Goal: Information Seeking & Learning: Learn about a topic

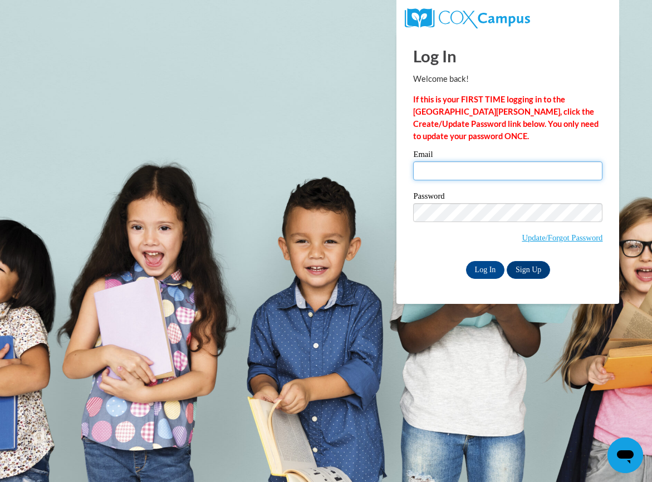
type input "[EMAIL_ADDRESS][DOMAIN_NAME]"
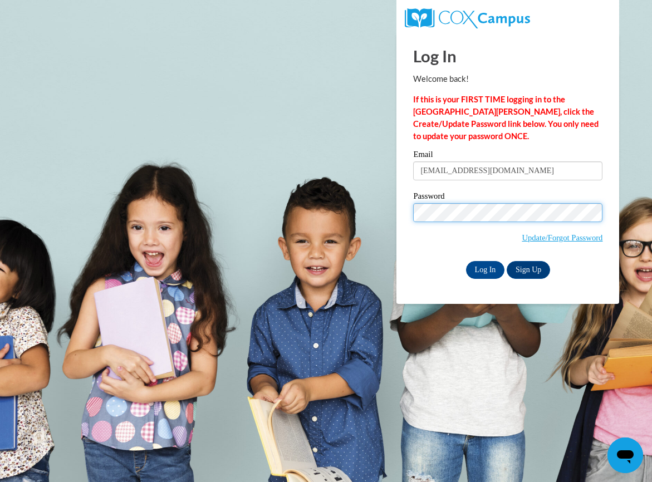
click at [485, 268] on input "Log In" at bounding box center [485, 270] width 39 height 18
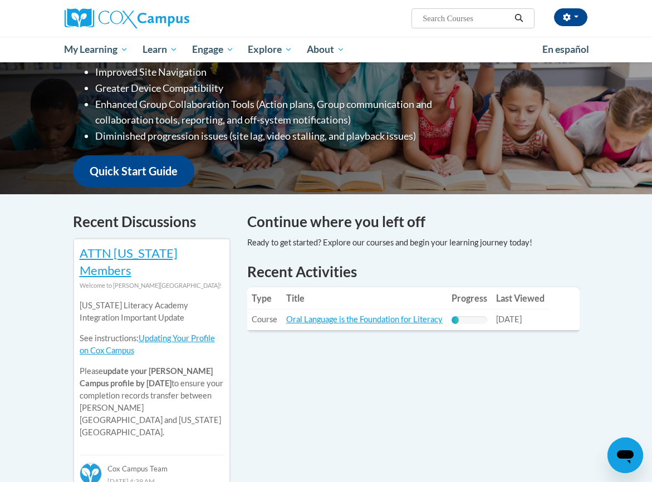
scroll to position [209, 0]
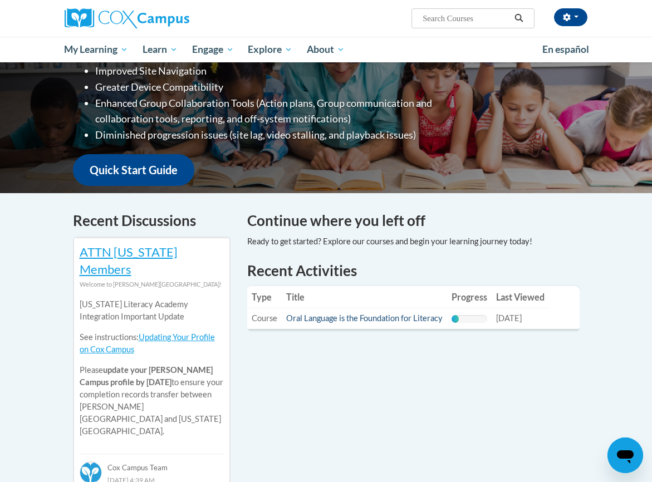
click at [387, 317] on link "Oral Language is the Foundation for Literacy" at bounding box center [364, 318] width 157 height 9
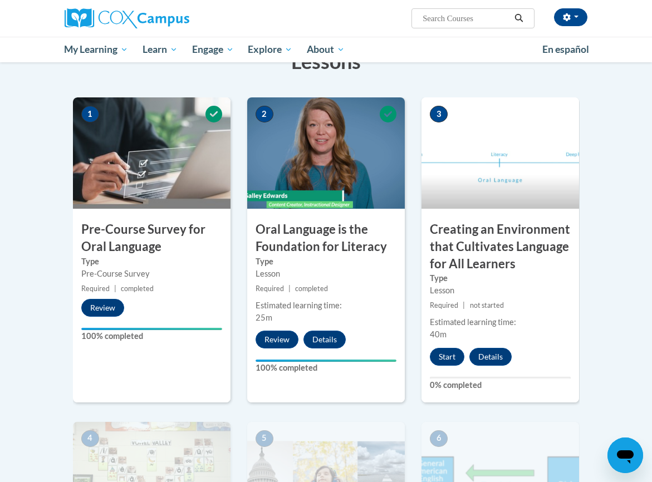
scroll to position [220, 0]
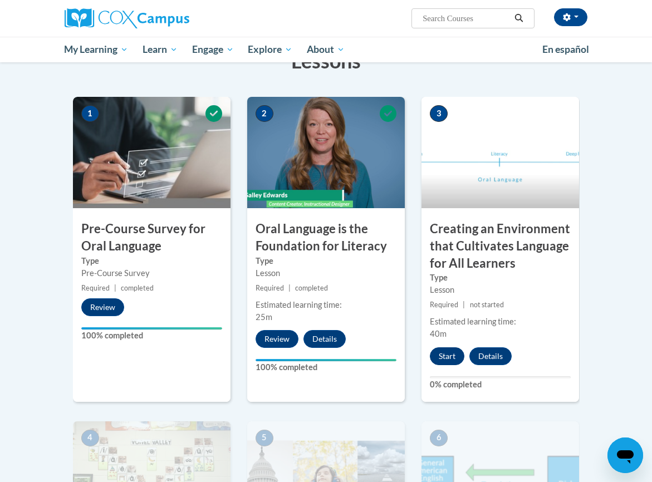
click at [455, 355] on button "Start" at bounding box center [447, 357] width 35 height 18
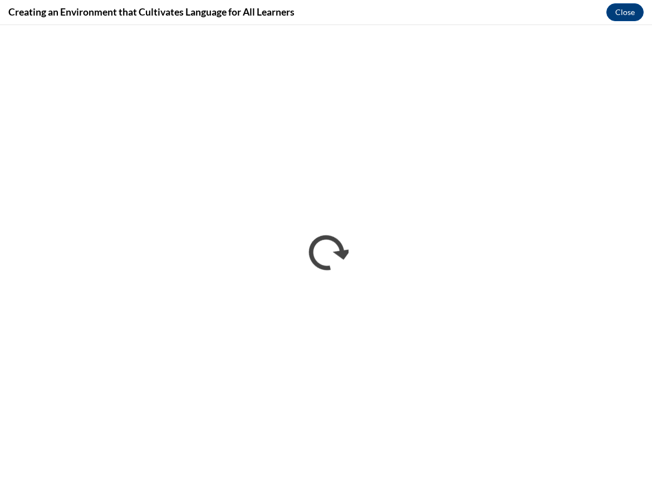
scroll to position [0, 0]
